Goal: Information Seeking & Learning: Learn about a topic

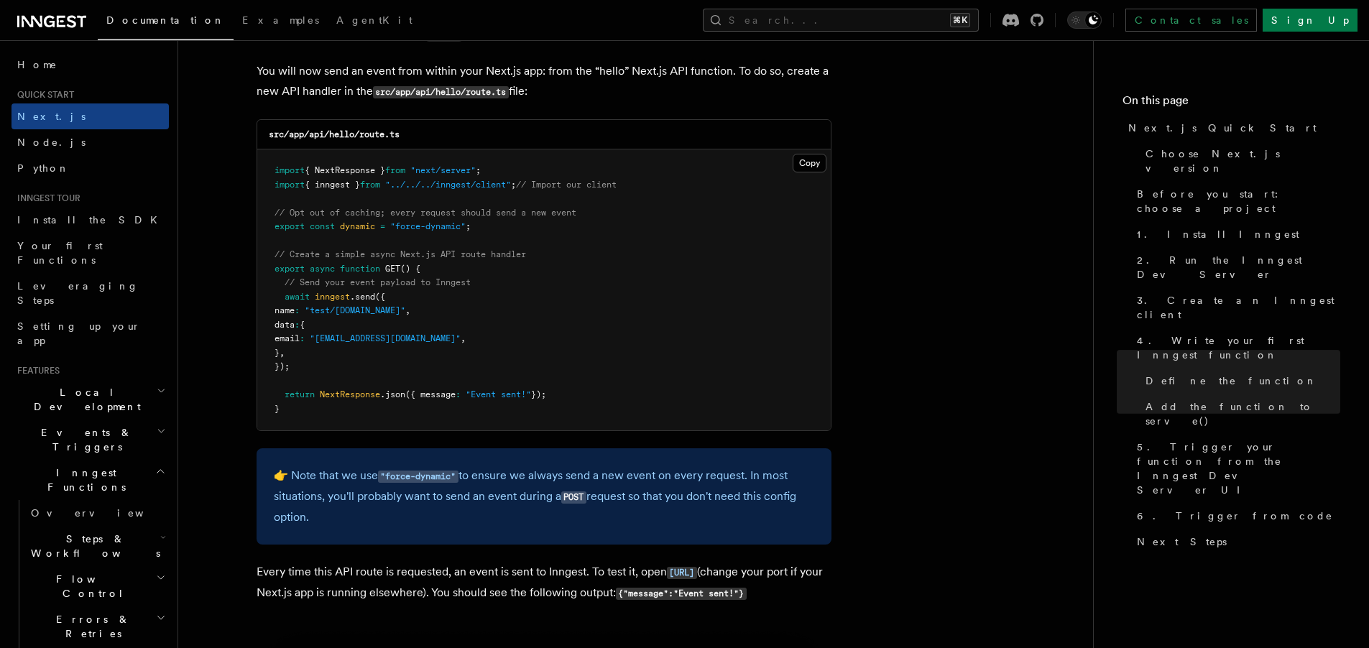
scroll to position [7566, 0]
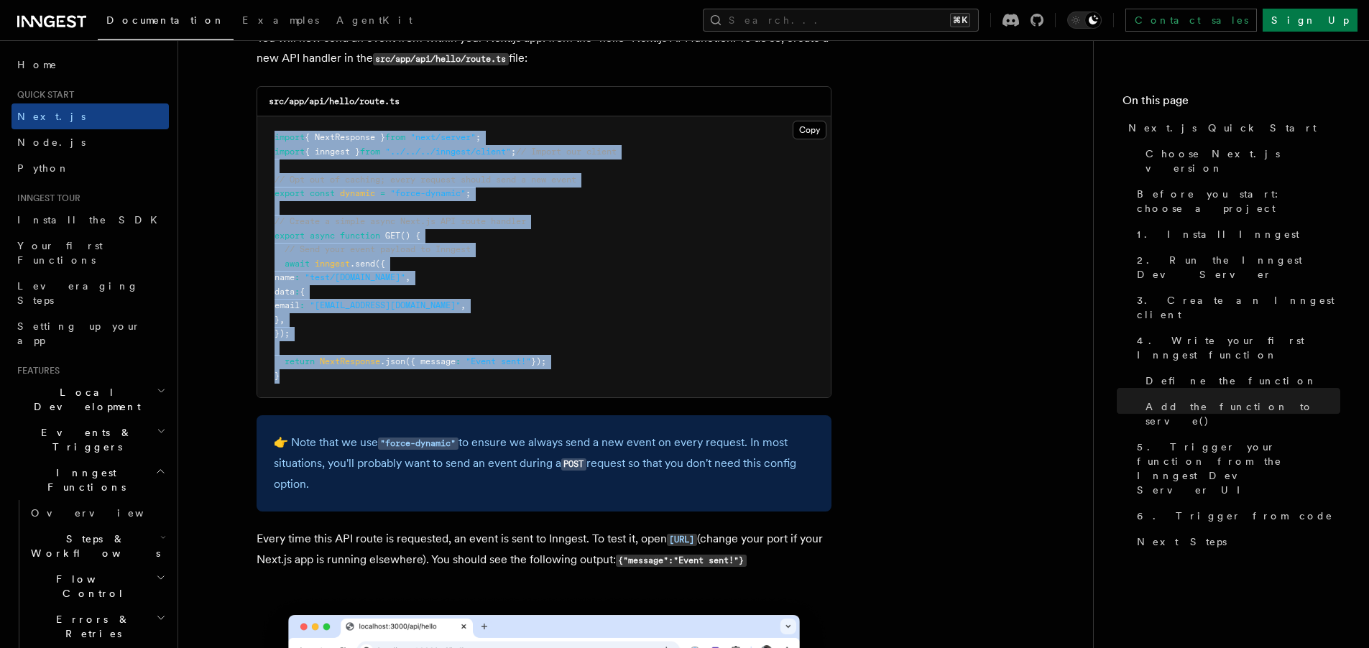
drag, startPoint x: 322, startPoint y: 165, endPoint x: 551, endPoint y: 385, distance: 317.3
click at [556, 395] on pre "import { NextResponse } from "next/server" ; import { inngest } from "../../../…" at bounding box center [544, 256] width 574 height 281
click at [549, 382] on pre "import { NextResponse } from "next/server" ; import { inngest } from "../../../…" at bounding box center [544, 256] width 574 height 281
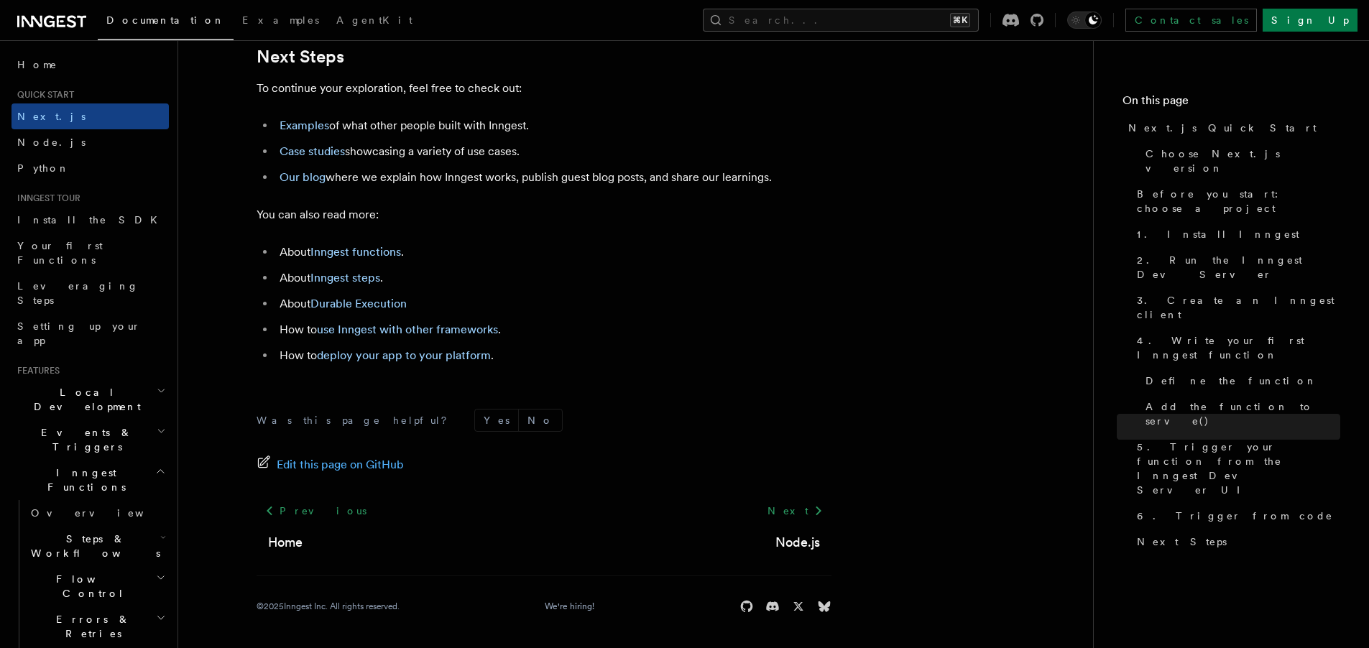
scroll to position [9020, 0]
click at [303, 132] on link "Examples" at bounding box center [305, 126] width 50 height 14
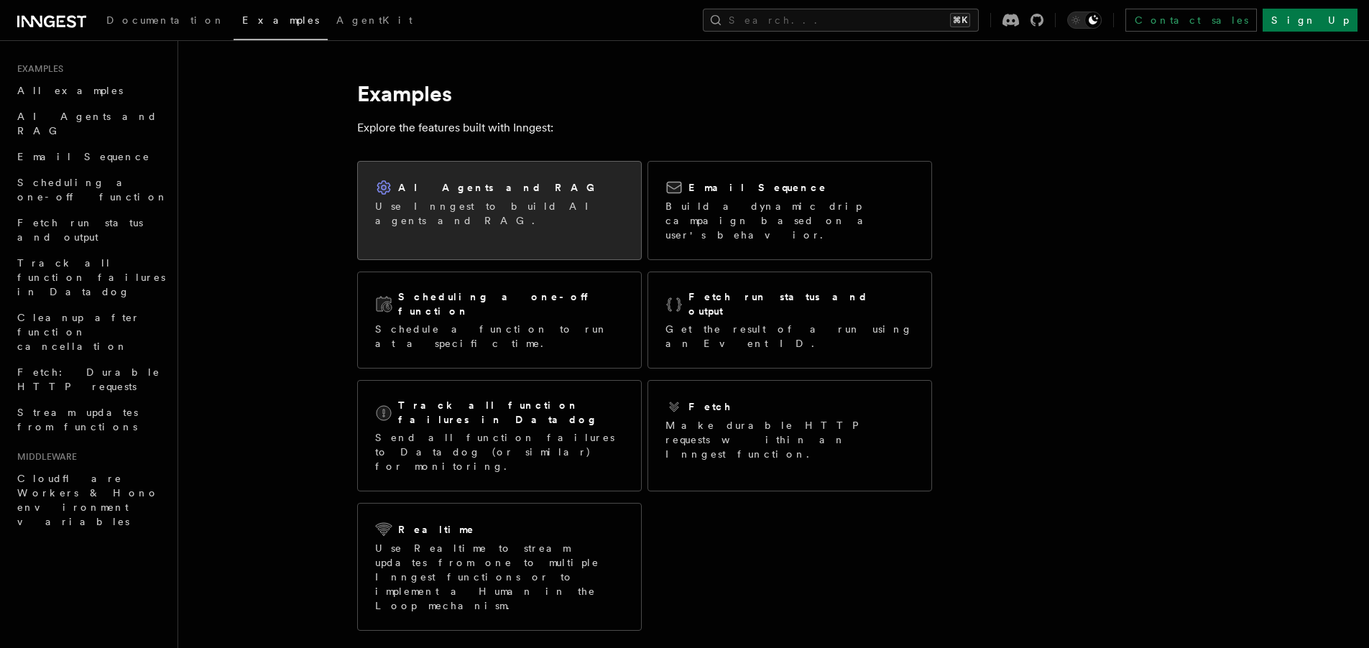
click at [576, 225] on div "AI Agents and RAG Use Inngest to build AI agents and RAG." at bounding box center [499, 203] width 283 height 83
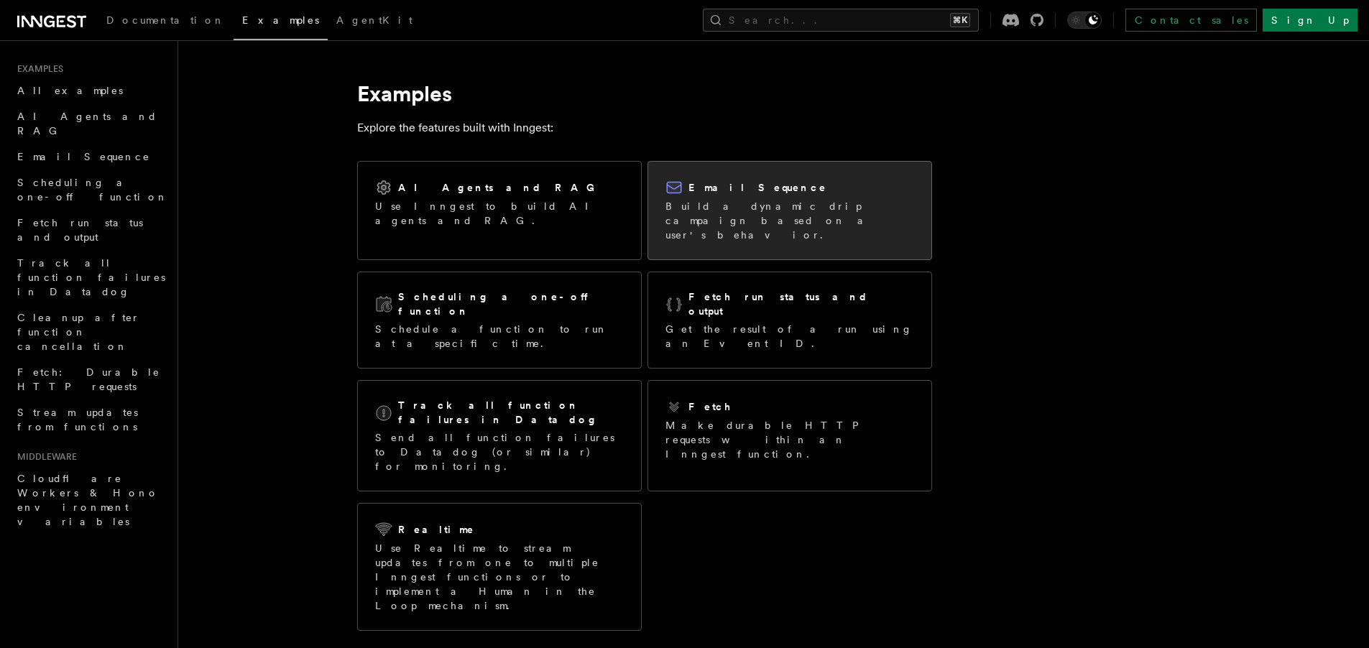
click at [764, 219] on p "Build a dynamic drip campaign based on a user's behavior." at bounding box center [790, 220] width 249 height 43
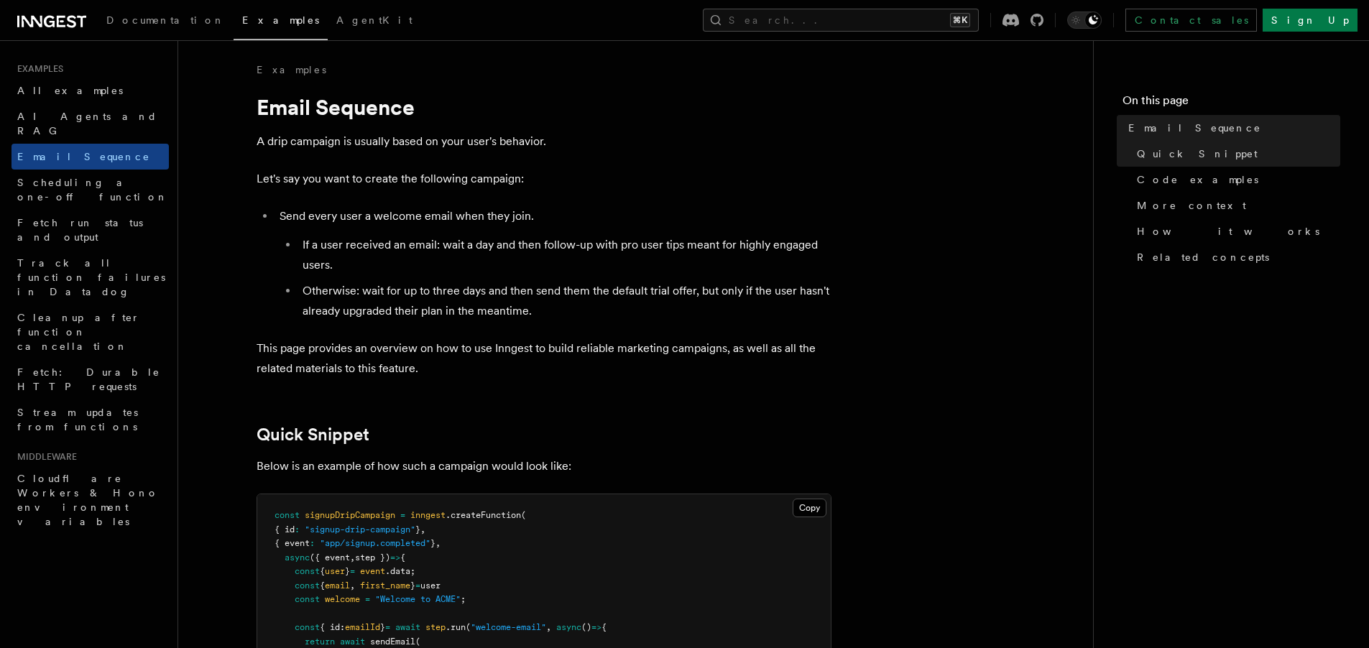
scroll to position [3, 0]
click at [71, 22] on icon at bounding box center [51, 21] width 69 height 17
